Goal: Task Accomplishment & Management: Complete application form

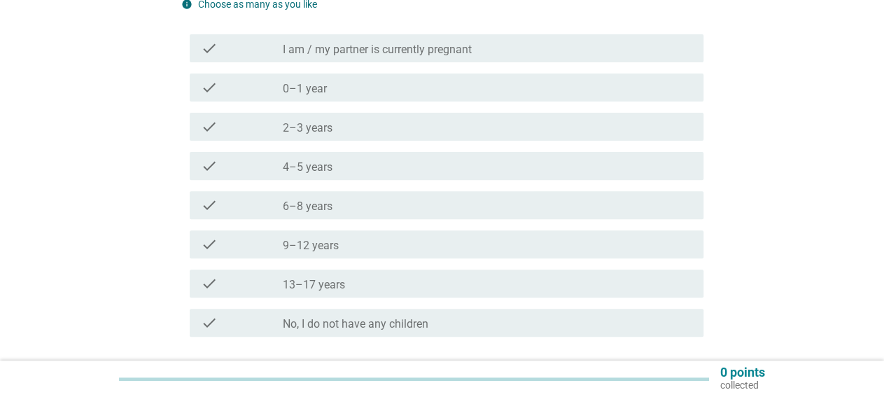
scroll to position [194, 0]
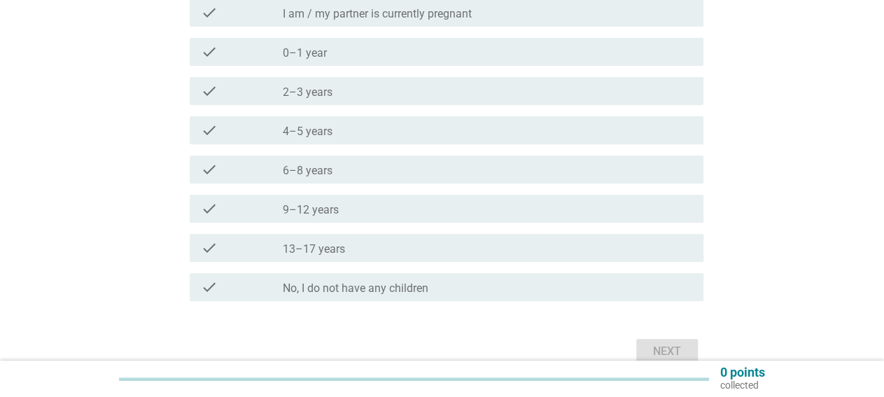
click at [454, 260] on div "check check_box_outline_blank 13–17 years" at bounding box center [447, 248] width 514 height 28
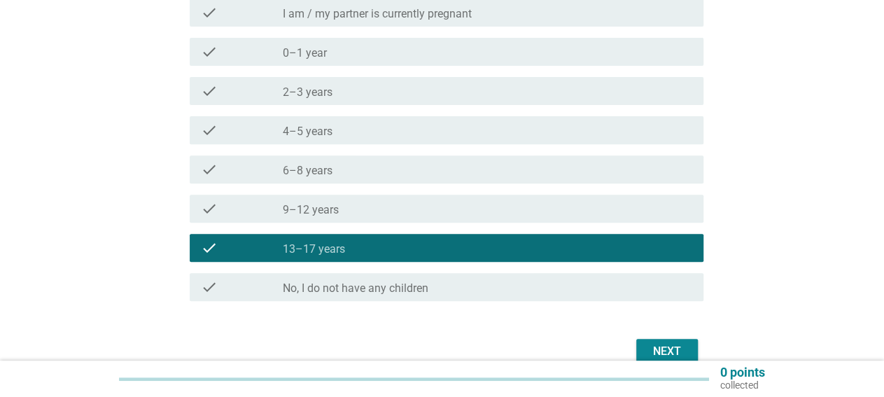
click at [652, 342] on button "Next" at bounding box center [667, 351] width 62 height 25
